Goal: Task Accomplishment & Management: Manage account settings

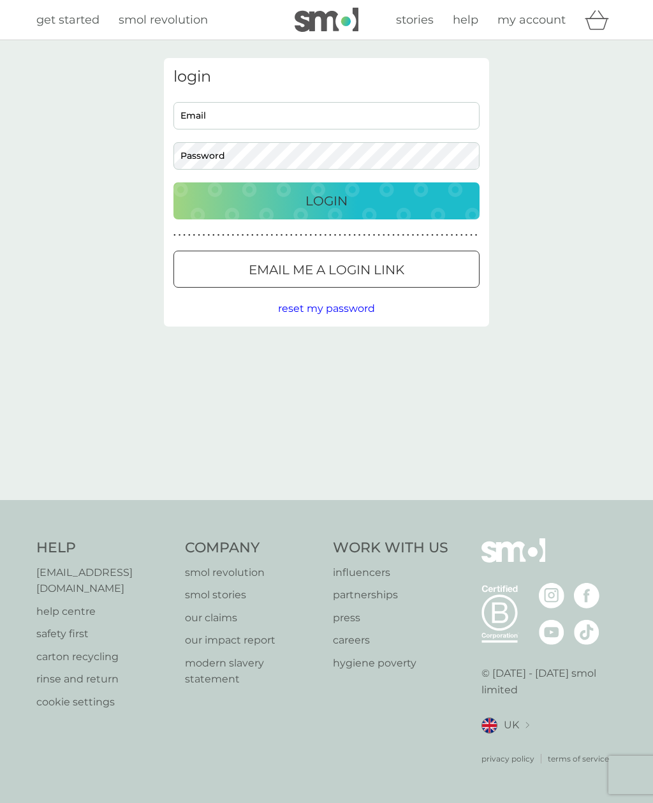
click at [238, 77] on h3 "login" at bounding box center [326, 77] width 306 height 18
click at [293, 203] on div "Login" at bounding box center [326, 201] width 280 height 20
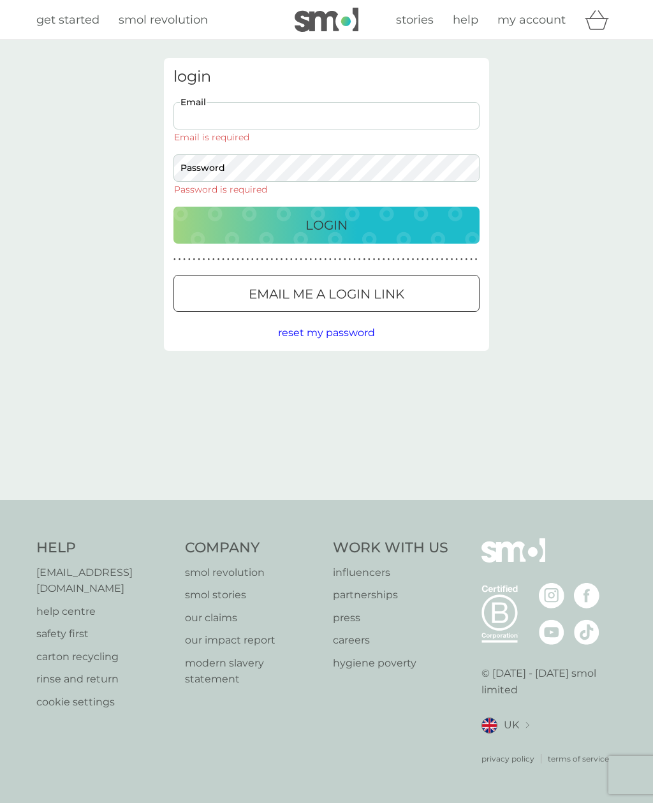
type input "[EMAIL_ADDRESS][DOMAIN_NAME]"
click at [326, 207] on button "Login" at bounding box center [326, 225] width 306 height 37
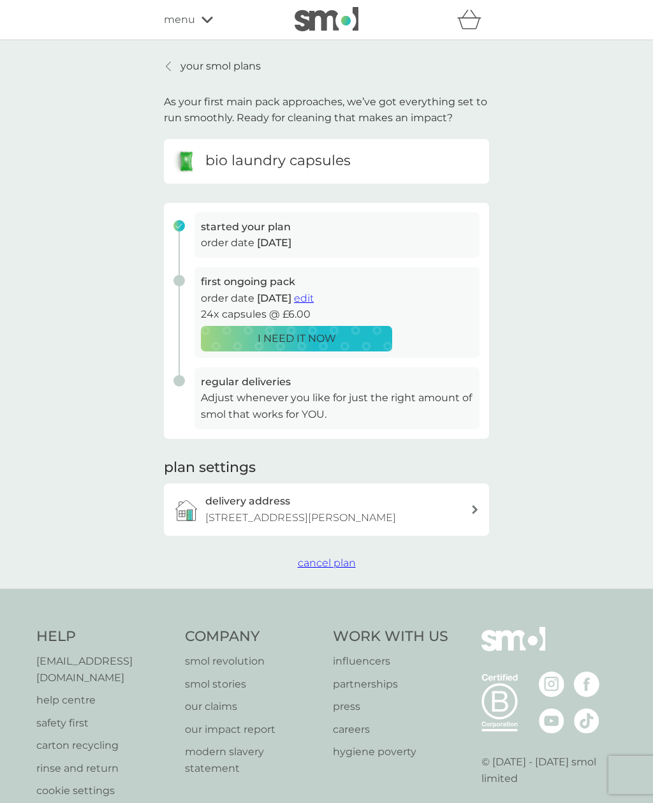
click at [314, 294] on span "edit" at bounding box center [304, 298] width 20 height 12
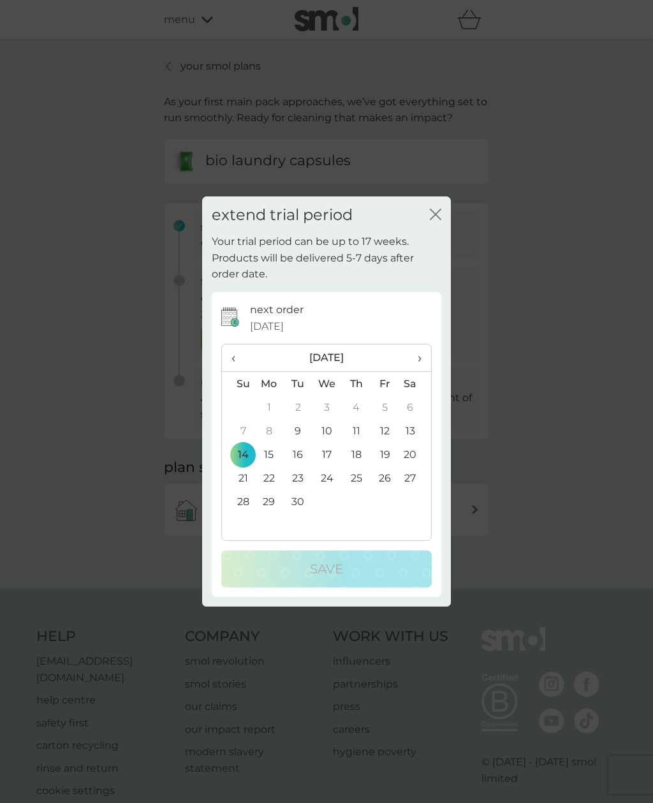
click at [411, 354] on span "›" at bounding box center [415, 357] width 13 height 27
click at [386, 497] on td "31" at bounding box center [384, 502] width 29 height 24
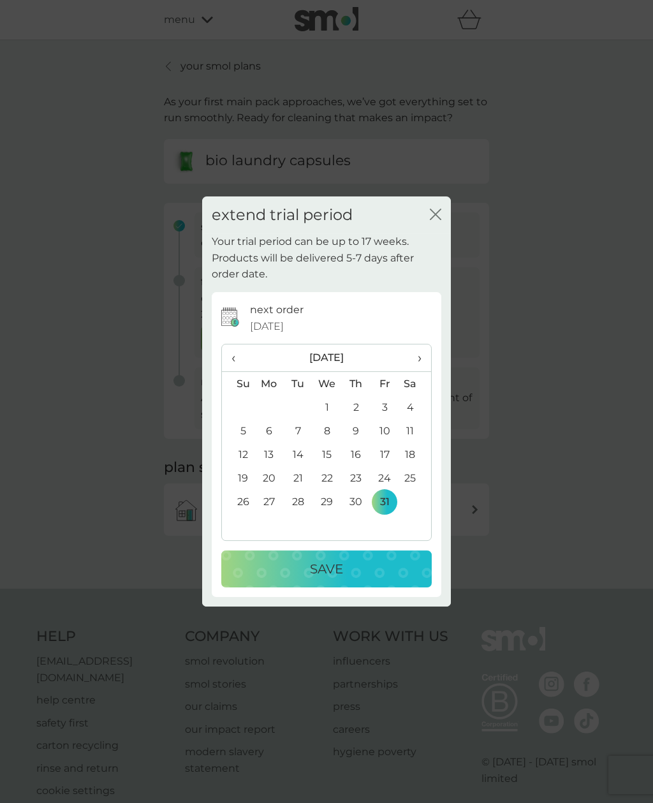
click at [356, 562] on div "Save" at bounding box center [326, 568] width 185 height 20
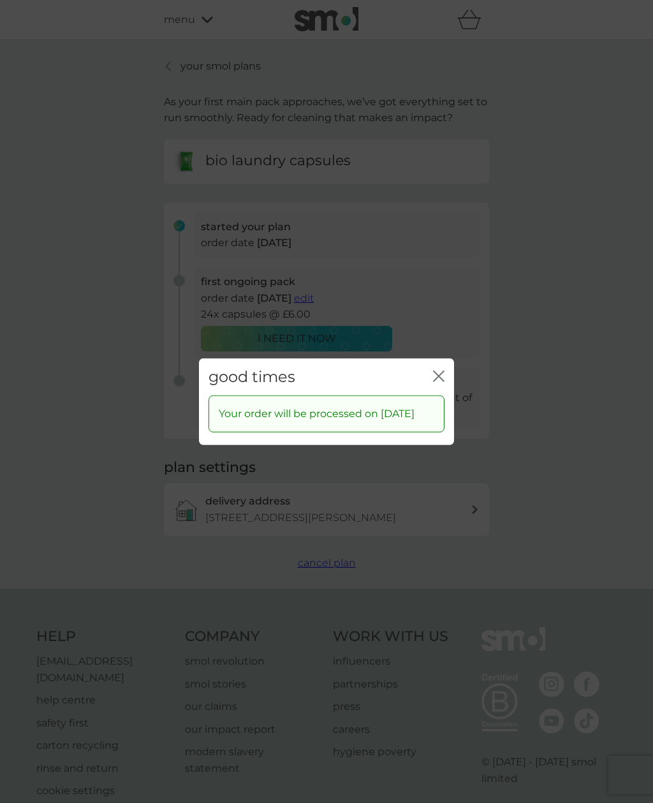
click at [440, 370] on icon "close" at bounding box center [438, 375] width 11 height 11
